Goal: Use online tool/utility: Utilize a website feature to perform a specific function

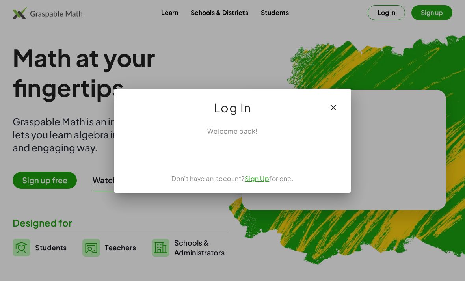
click at [263, 153] on div "ลงชื่อเข้าใช้ด้วย Google เปิดในแท็บใหม่" at bounding box center [233, 153] width 76 height 17
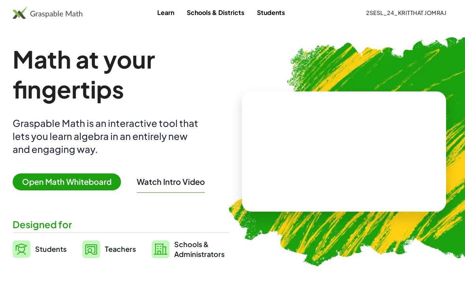
scroll to position [2, 0]
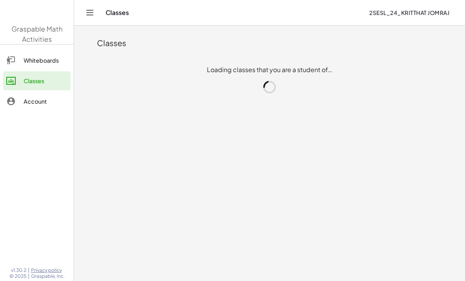
click at [99, 186] on main "Classes Loading classes that you are a student of…" at bounding box center [269, 140] width 391 height 281
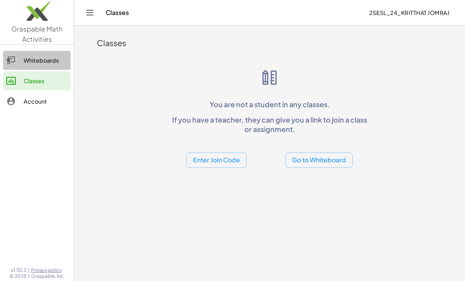
click at [56, 64] on div "Whiteboards" at bounding box center [46, 60] width 44 height 9
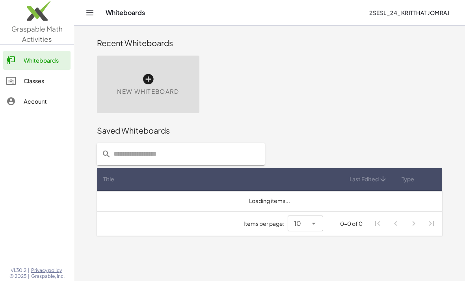
click at [159, 83] on div "New Whiteboard" at bounding box center [148, 85] width 103 height 58
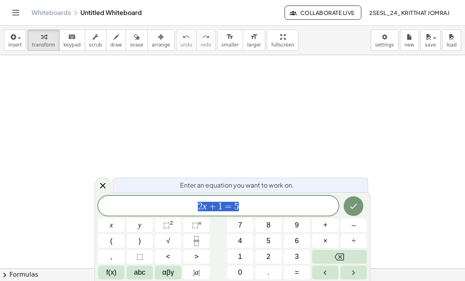
click at [350, 253] on button "Backspace" at bounding box center [339, 257] width 55 height 14
click at [247, 255] on button "1" at bounding box center [240, 257] width 26 height 14
click at [208, 241] on button "Fraction" at bounding box center [196, 241] width 26 height 14
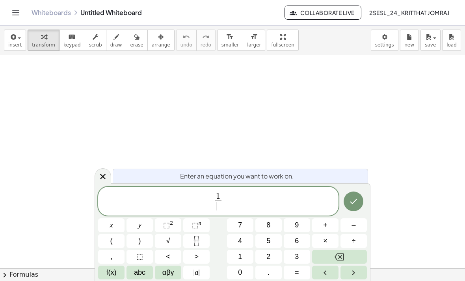
click at [277, 252] on button "2" at bounding box center [269, 257] width 26 height 14
click at [242, 201] on span "1 2 ​ ​" at bounding box center [218, 202] width 241 height 21
click at [212, 199] on span "1 2 ​ ​" at bounding box center [218, 202] width 241 height 21
click at [116, 241] on button "(" at bounding box center [111, 241] width 26 height 14
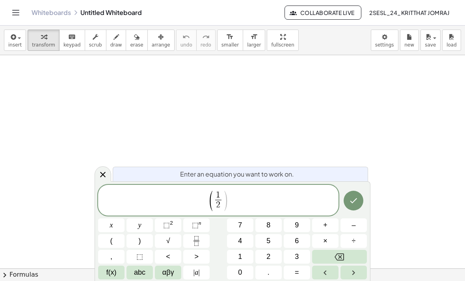
click at [232, 200] on span "( ​ 1 2 ​ )" at bounding box center [218, 201] width 241 height 22
click at [141, 241] on button ")" at bounding box center [140, 241] width 26 height 14
click at [174, 227] on button "⬚ 2" at bounding box center [168, 225] width 26 height 14
click at [360, 202] on button "Done" at bounding box center [354, 201] width 20 height 20
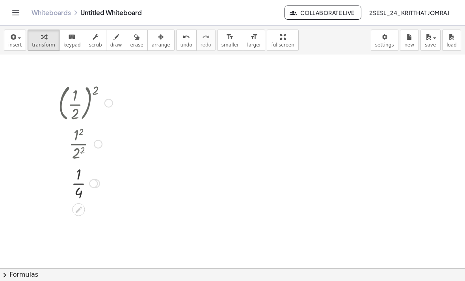
scroll to position [0, 0]
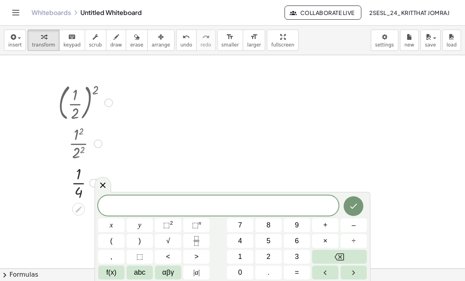
click at [107, 242] on button "(" at bounding box center [111, 241] width 26 height 14
click at [246, 254] on button "1" at bounding box center [240, 257] width 26 height 14
click at [201, 246] on icon "Fraction" at bounding box center [197, 241] width 10 height 10
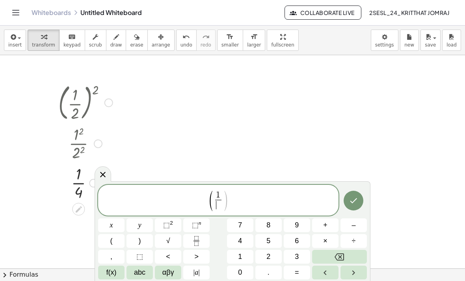
click at [267, 261] on span "2" at bounding box center [269, 257] width 4 height 11
click at [233, 199] on span "( 1 2 ​ ​ )" at bounding box center [218, 201] width 241 height 22
click at [356, 221] on button "–" at bounding box center [354, 225] width 26 height 14
click at [349, 256] on button "Backspace" at bounding box center [339, 257] width 55 height 14
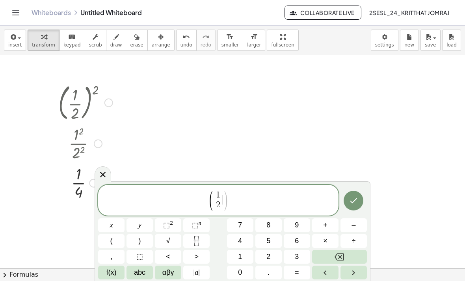
click at [355, 232] on button "–" at bounding box center [354, 225] width 26 height 14
click at [249, 242] on button "4" at bounding box center [240, 241] width 26 height 14
click at [251, 194] on span "( 1 2 ​ − 4 ​ )" at bounding box center [218, 201] width 241 height 22
click at [140, 240] on span ")" at bounding box center [140, 241] width 2 height 11
click at [172, 226] on sup "2" at bounding box center [171, 223] width 3 height 6
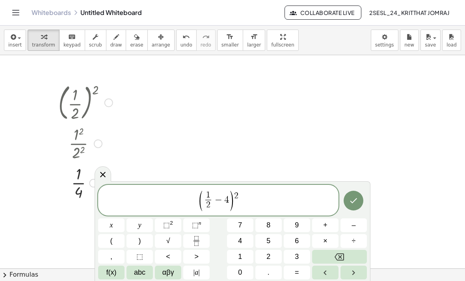
click at [355, 202] on icon "Done" at bounding box center [353, 200] width 9 height 9
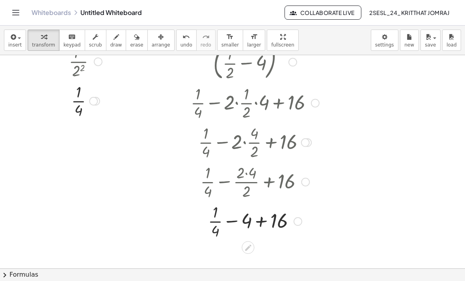
scroll to position [77, 0]
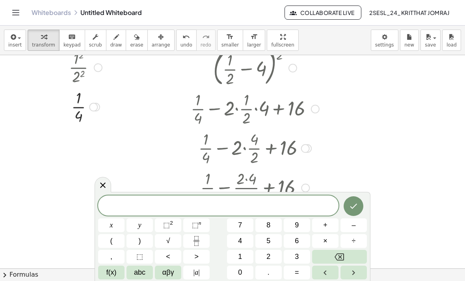
click at [246, 258] on button "1" at bounding box center [240, 257] width 26 height 14
click at [203, 242] on button "Fraction" at bounding box center [196, 241] width 26 height 14
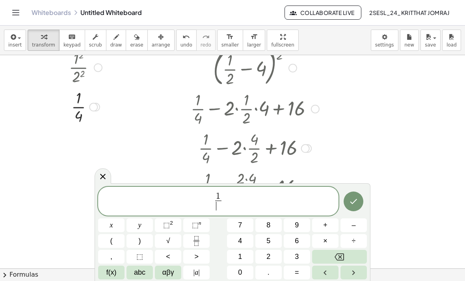
click at [245, 244] on button "4" at bounding box center [240, 241] width 26 height 14
click at [209, 205] on span "1 4 ​ ​" at bounding box center [218, 202] width 241 height 21
click at [118, 243] on button "(" at bounding box center [111, 241] width 26 height 14
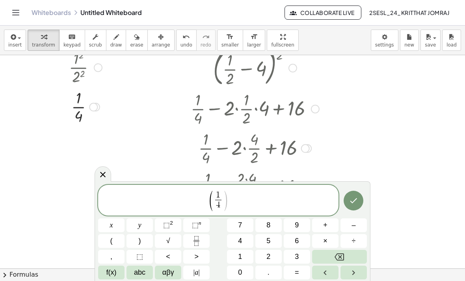
click at [238, 205] on span "( ​ 1 4 ​ )" at bounding box center [218, 201] width 241 height 22
click at [144, 238] on button ")" at bounding box center [140, 241] width 26 height 14
click at [200, 208] on span "( 1 4 ​ ) ​" at bounding box center [218, 201] width 241 height 22
click at [329, 241] on button "×" at bounding box center [325, 241] width 26 height 14
click at [334, 263] on button "Backspace" at bounding box center [339, 257] width 55 height 14
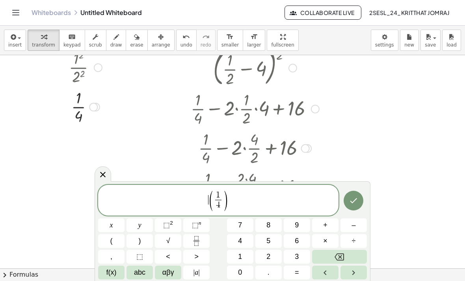
click at [274, 260] on button "2" at bounding box center [269, 257] width 26 height 14
click at [326, 239] on span "×" at bounding box center [325, 241] width 4 height 11
click at [353, 203] on icon "Done" at bounding box center [353, 200] width 9 height 9
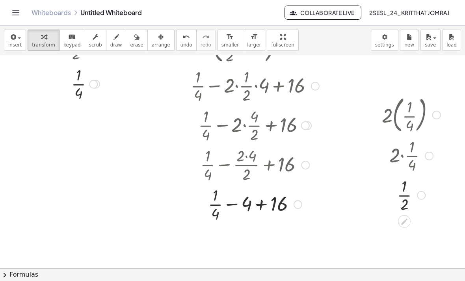
scroll to position [101, 0]
